Goal: Navigation & Orientation: Find specific page/section

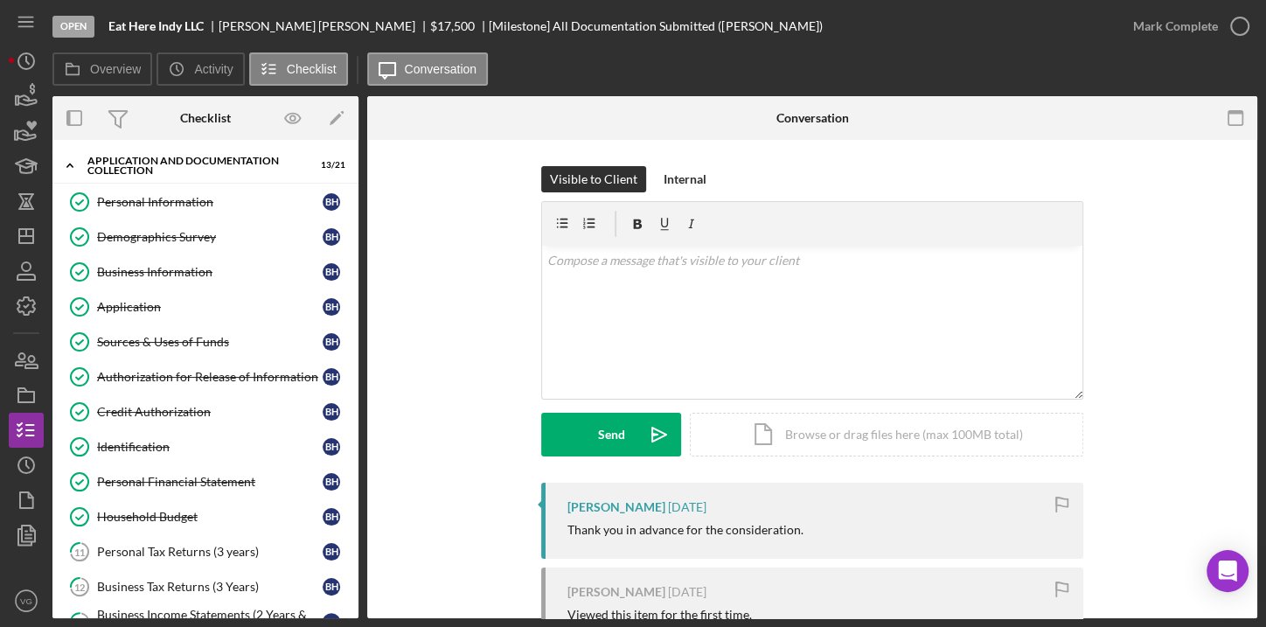
scroll to position [342, 0]
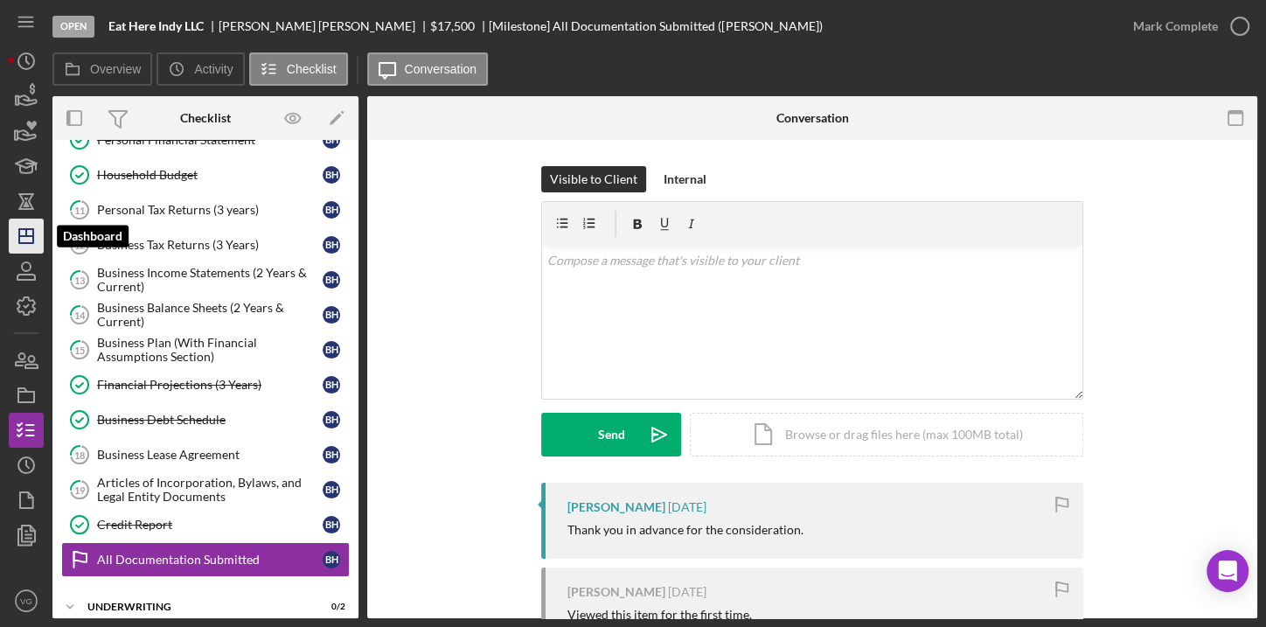
click at [24, 243] on polygon "button" at bounding box center [26, 236] width 14 height 14
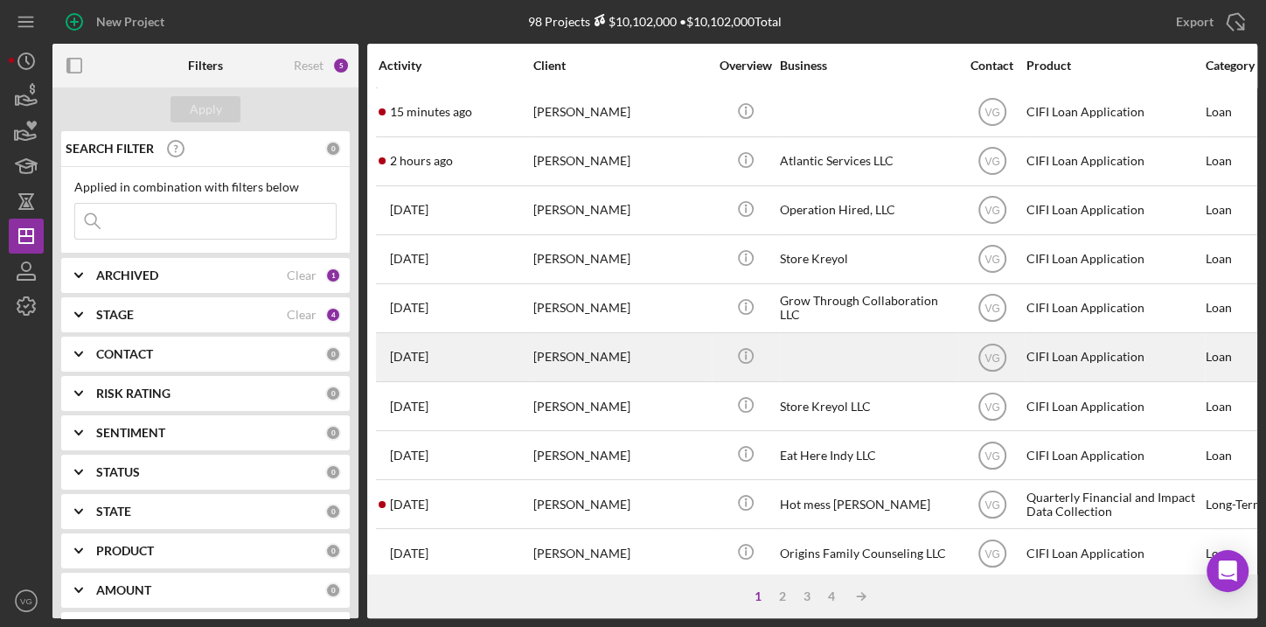
click at [588, 362] on div "[PERSON_NAME]" at bounding box center [620, 357] width 175 height 46
